Goal: Transaction & Acquisition: Purchase product/service

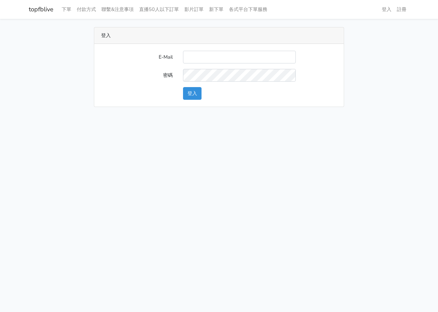
click at [205, 55] on input "E-Mail" at bounding box center [239, 57] width 113 height 13
click at [203, 51] on input "E-Mail" at bounding box center [239, 57] width 113 height 13
type input "L123572232@gmail.com"
click at [192, 102] on div "E-Mail L123572232@gmail.com 密碼 登入" at bounding box center [218, 75] width 249 height 63
click at [191, 96] on button "登入" at bounding box center [192, 93] width 18 height 13
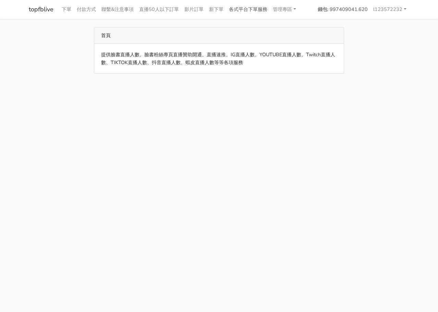
click at [250, 6] on link "各式平台下單服務" at bounding box center [248, 9] width 44 height 13
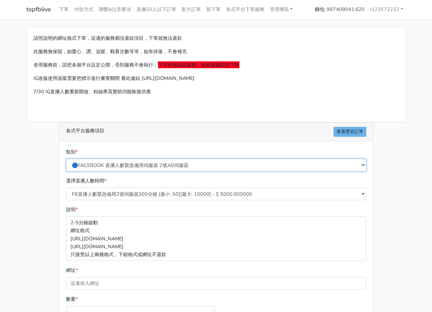
click at [152, 166] on select "🔵FACEBOOK 直播人數緊急備用伺服器 2號AB伺服器 🔵FACEBOOK 網軍專用貼文留言 安全保密 🔵FACEBOOK 直播人數緊急備用伺服器 J1 …" at bounding box center [216, 165] width 301 height 13
select select "🔵FACEBOOK 直播人數 AB伺服器"
click at [66, 159] on select "🔵FACEBOOK 直播人數緊急備用伺服器 2號AB伺服器 🔵FACEBOOK 網軍專用貼文留言 安全保密 🔵FACEBOOK 直播人數緊急備用伺服器 J1 …" at bounding box center [216, 165] width 301 height 13
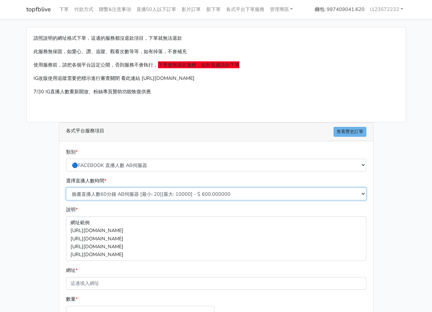
click at [171, 197] on select "臉書直播人數60分鐘 AB伺服器 [最小: 20][最大: 10000] - $ 600.000000 臉書直播人數90分鐘 AB伺服器 [最小: 20][最…" at bounding box center [216, 193] width 301 height 13
select select "610"
click at [66, 187] on select "臉書直播人數60分鐘 AB伺服器 [最小: 20][最大: 10000] - $ 600.000000 臉書直播人數90分鐘 AB伺服器 [最小: 20][最…" at bounding box center [216, 193] width 301 height 13
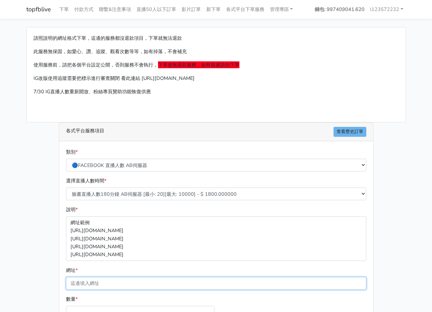
click at [120, 283] on input "網址 *" at bounding box center [216, 283] width 301 height 13
paste input "https://www.facebook.com/jingfang0926/videos/1427423721692044"
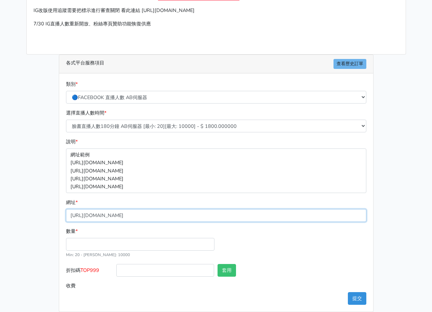
scroll to position [76, 0]
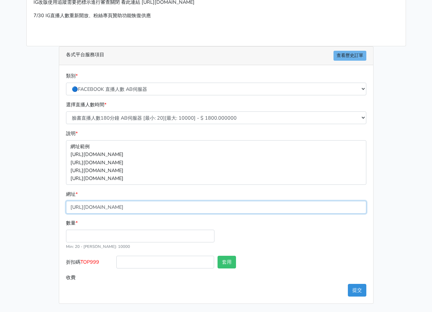
type input "https://www.facebook.com/jingfang0926/videos/1427423721692044"
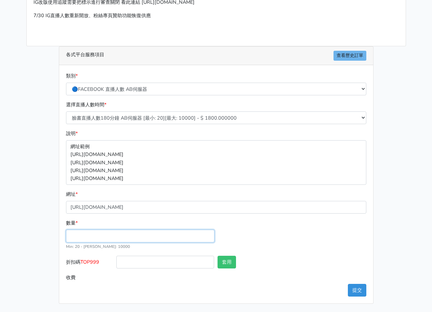
click at [92, 238] on input "數量 *" at bounding box center [140, 235] width 149 height 13
type input "35"
type input "63.000"
click at [349, 292] on button "提交" at bounding box center [357, 290] width 18 height 13
